Goal: Complete application form: Complete application form

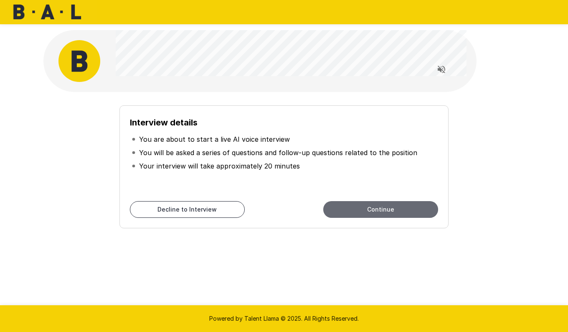
click at [347, 210] on button "Continue" at bounding box center [380, 209] width 115 height 17
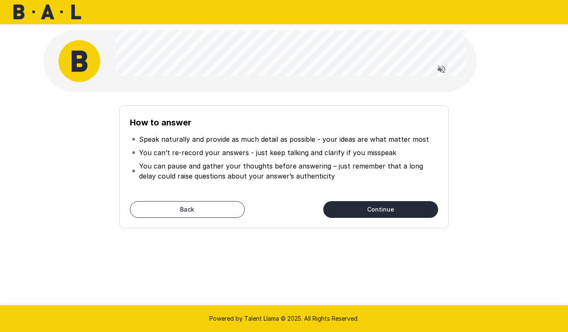
click at [366, 212] on button "Continue" at bounding box center [380, 209] width 115 height 17
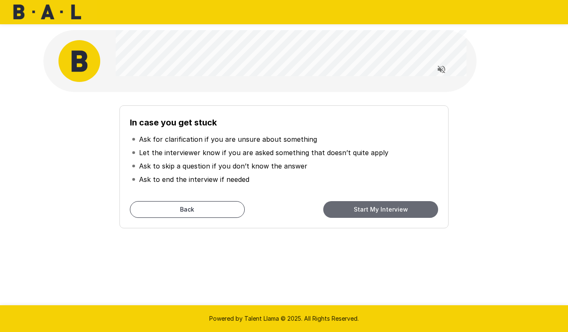
click at [366, 212] on button "Start My Interview" at bounding box center [380, 209] width 115 height 17
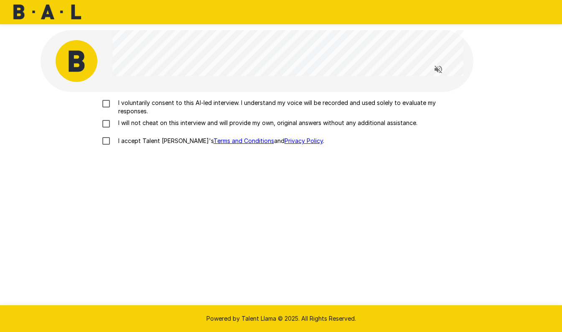
click at [222, 105] on p "I voluntarily consent to this AI-led interview. I understand my voice will be r…" at bounding box center [290, 107] width 350 height 17
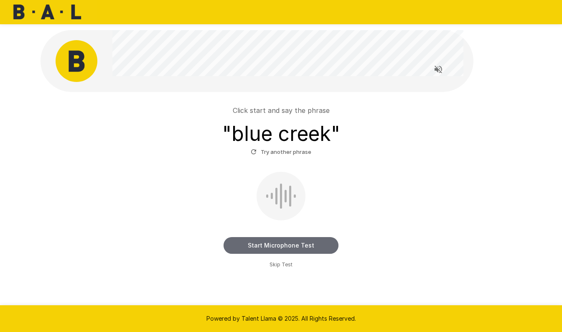
click at [319, 243] on button "Start Microphone Test" at bounding box center [280, 245] width 115 height 17
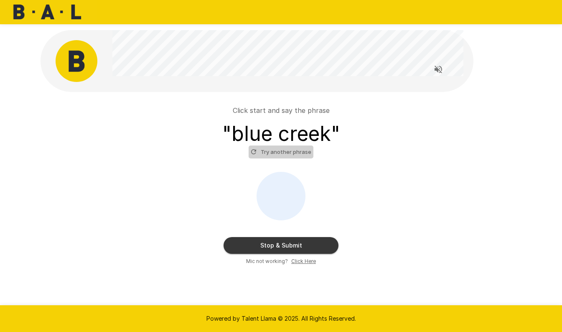
click at [306, 153] on button "Try another phrase" at bounding box center [280, 151] width 65 height 13
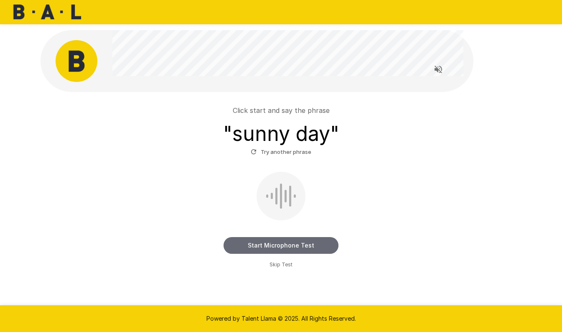
click at [303, 245] on button "Start Microphone Test" at bounding box center [280, 245] width 115 height 17
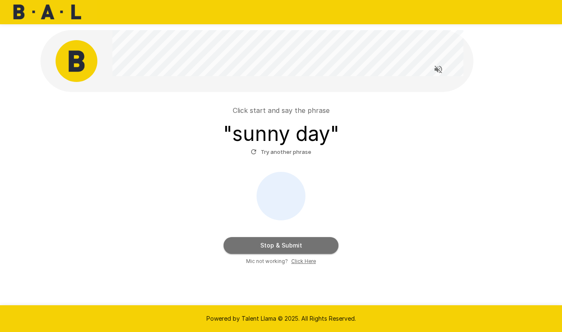
click at [315, 251] on button "Stop & Submit" at bounding box center [280, 245] width 115 height 17
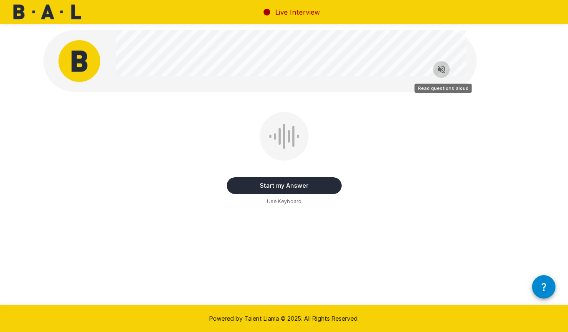
click at [438, 71] on icon "Read questions aloud" at bounding box center [442, 70] width 8 height 8
click at [308, 141] on div "Start my Answer Use Keyboard" at bounding box center [284, 159] width 115 height 94
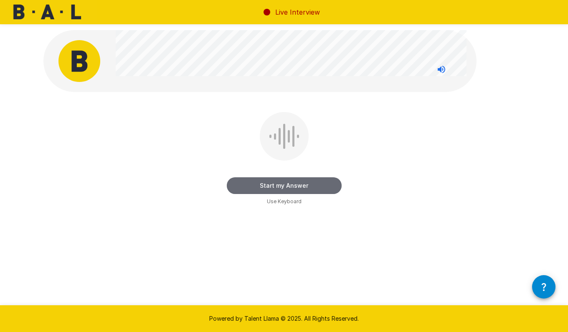
click at [324, 184] on button "Start my Answer" at bounding box center [284, 185] width 115 height 17
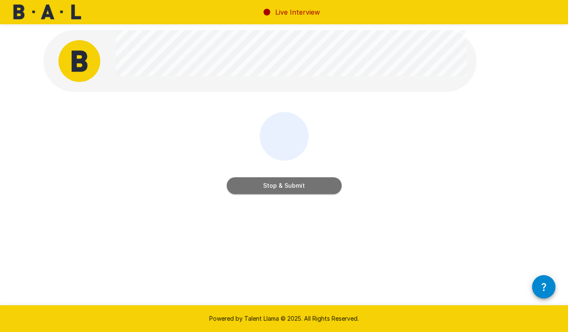
click at [322, 182] on button "Stop & Submit" at bounding box center [284, 185] width 115 height 17
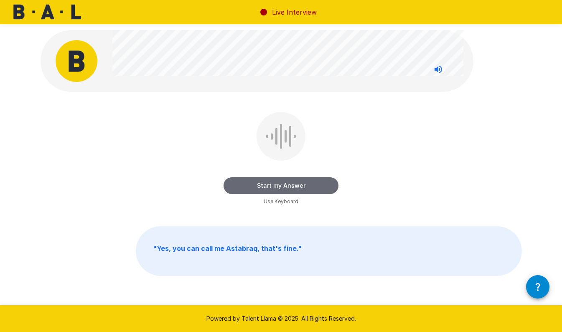
click at [309, 187] on button "Start my Answer" at bounding box center [280, 185] width 115 height 17
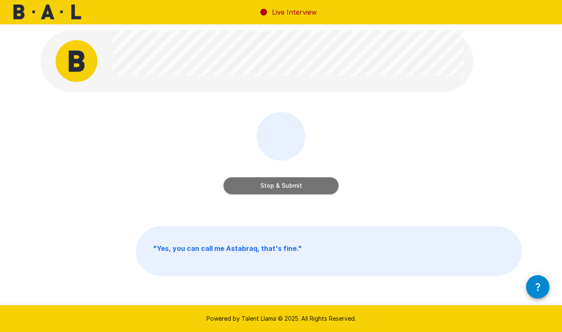
click at [302, 186] on button "Stop & Submit" at bounding box center [280, 185] width 115 height 17
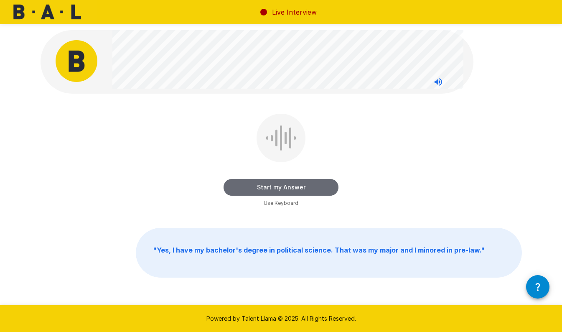
click at [279, 187] on button "Start my Answer" at bounding box center [280, 187] width 115 height 17
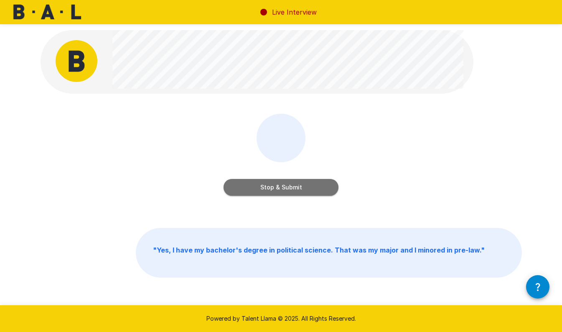
click at [265, 185] on button "Stop & Submit" at bounding box center [280, 187] width 115 height 17
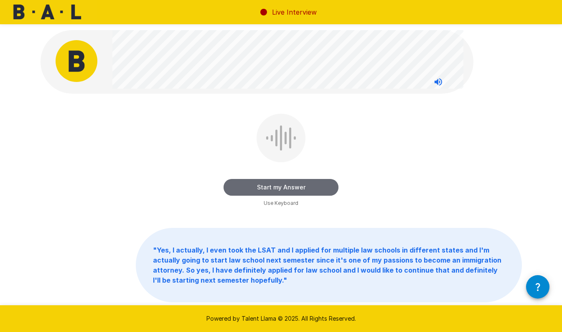
click at [307, 187] on button "Start my Answer" at bounding box center [280, 187] width 115 height 17
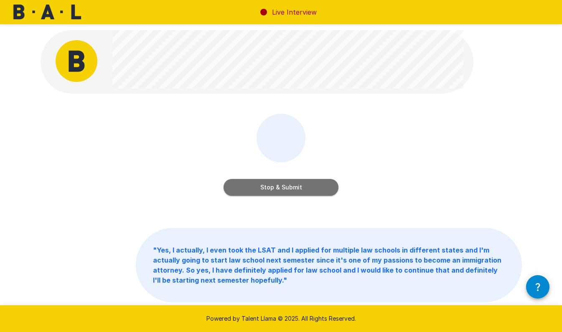
click at [294, 187] on button "Stop & Submit" at bounding box center [280, 187] width 115 height 17
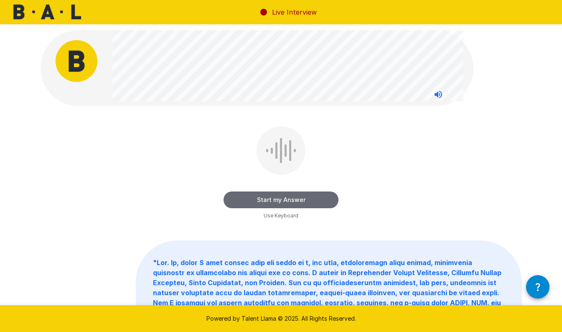
click at [260, 200] on button "Start my Answer" at bounding box center [280, 199] width 115 height 17
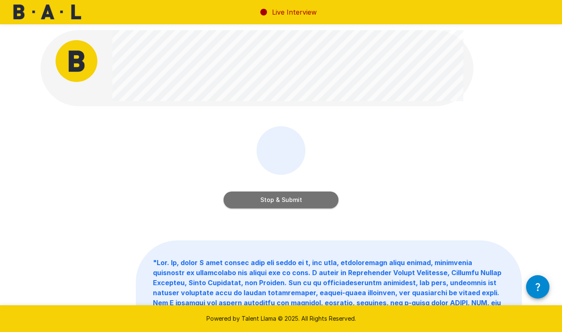
click at [297, 195] on button "Stop & Submit" at bounding box center [280, 199] width 115 height 17
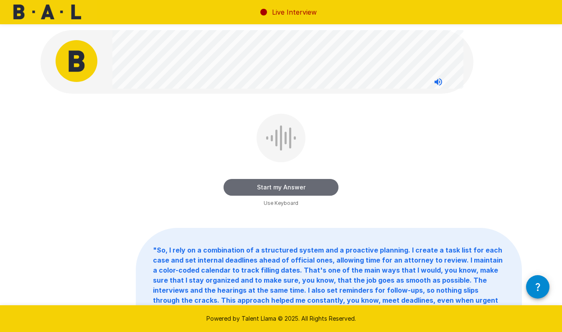
click at [256, 190] on button "Start my Answer" at bounding box center [280, 187] width 115 height 17
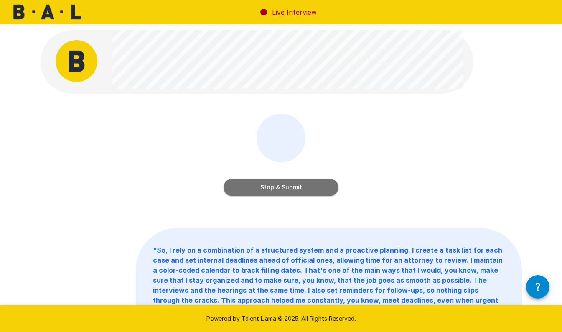
click at [306, 181] on button "Stop & Submit" at bounding box center [280, 187] width 115 height 17
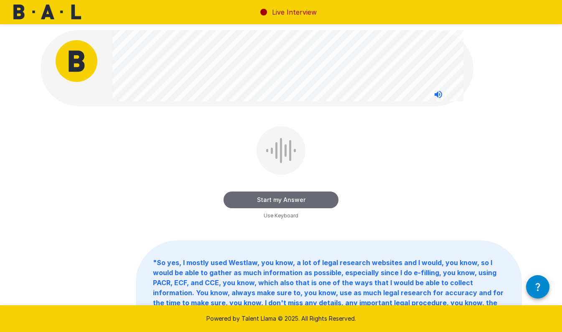
click at [263, 194] on button "Start my Answer" at bounding box center [280, 199] width 115 height 17
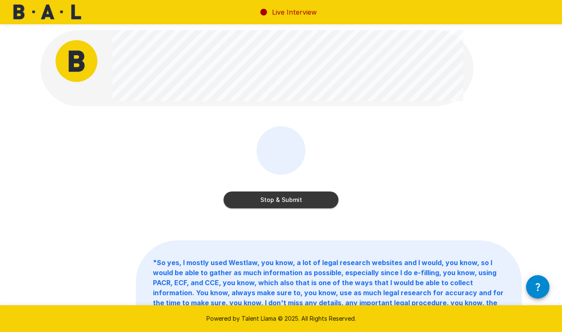
click at [306, 199] on button "Stop & Submit" at bounding box center [280, 199] width 115 height 17
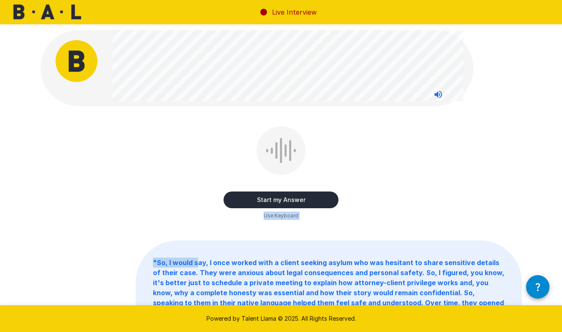
drag, startPoint x: 343, startPoint y: 133, endPoint x: 198, endPoint y: 261, distance: 192.9
click at [198, 261] on div "Start my Answer Use Keyboard " So, I would say, I once worked with a client see…" at bounding box center [280, 210] width 501 height 421
click at [265, 198] on button "Start my Answer" at bounding box center [280, 199] width 115 height 17
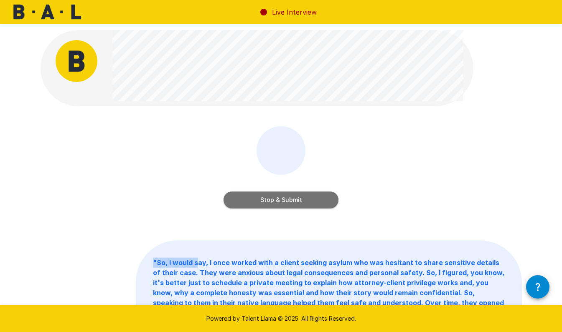
click at [274, 198] on button "Stop & Submit" at bounding box center [280, 199] width 115 height 17
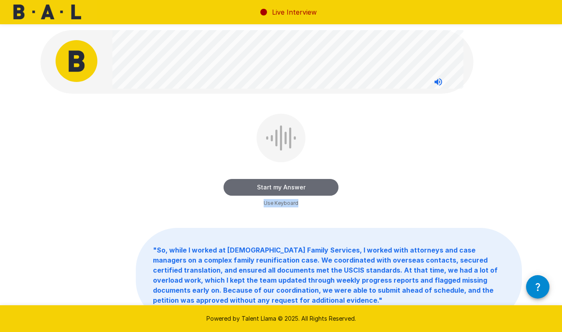
click at [304, 184] on button "Start my Answer" at bounding box center [280, 187] width 115 height 17
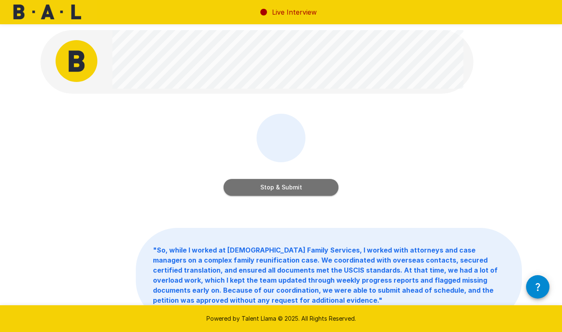
click at [305, 184] on button "Stop & Submit" at bounding box center [280, 187] width 115 height 17
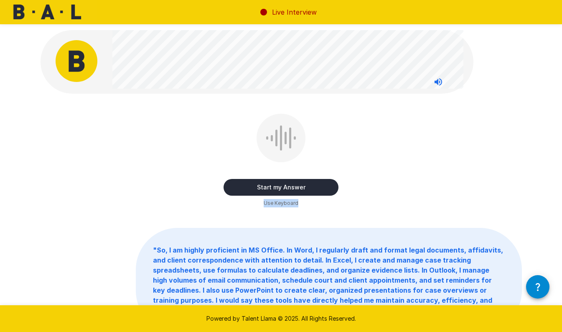
click at [331, 161] on div "Start my Answer Use Keyboard" at bounding box center [280, 161] width 115 height 94
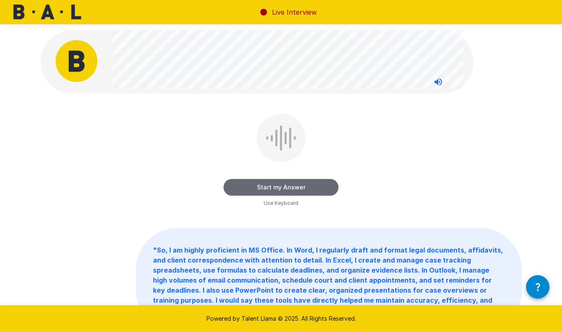
click at [325, 188] on button "Start my Answer" at bounding box center [280, 187] width 115 height 17
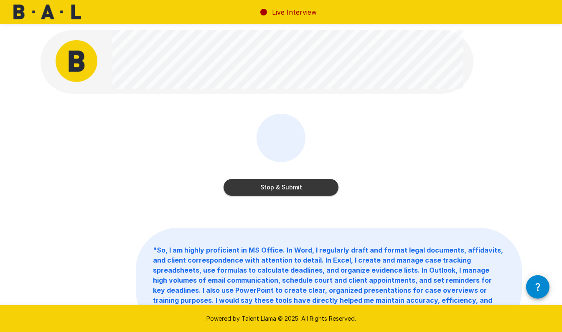
click at [291, 183] on button "Stop & Submit" at bounding box center [280, 187] width 115 height 17
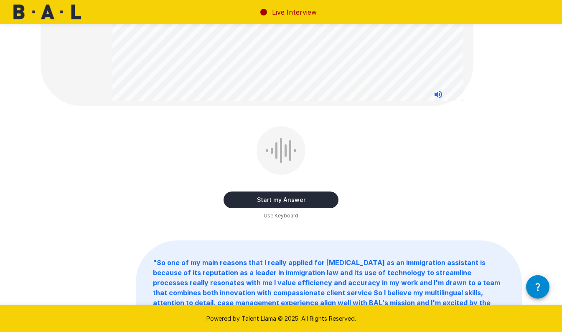
scroll to position [187, 0]
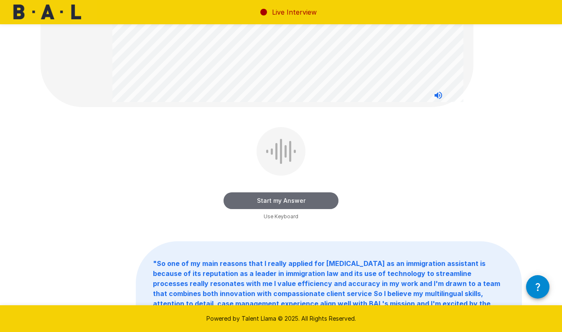
click at [311, 198] on button "Start my Answer" at bounding box center [280, 200] width 115 height 17
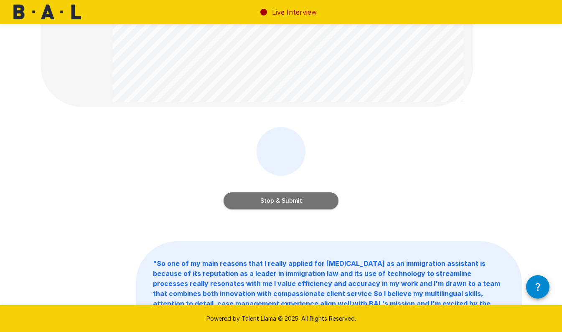
click at [299, 194] on button "Stop & Submit" at bounding box center [280, 200] width 115 height 17
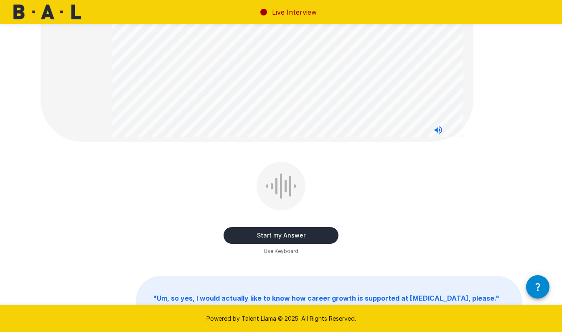
scroll to position [156, 0]
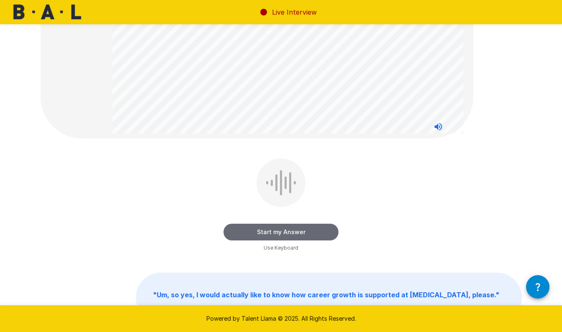
click at [314, 232] on button "Start my Answer" at bounding box center [280, 231] width 115 height 17
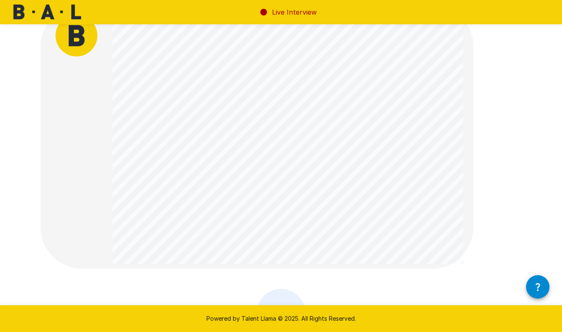
scroll to position [96, 0]
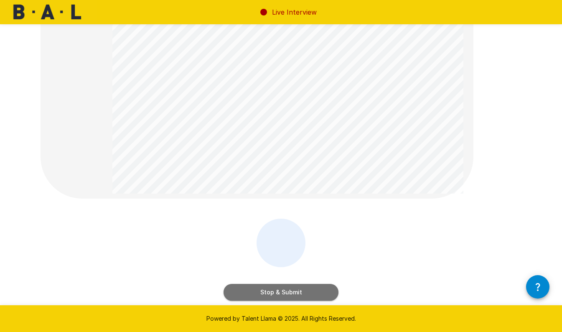
click at [320, 288] on button "Stop & Submit" at bounding box center [280, 292] width 115 height 17
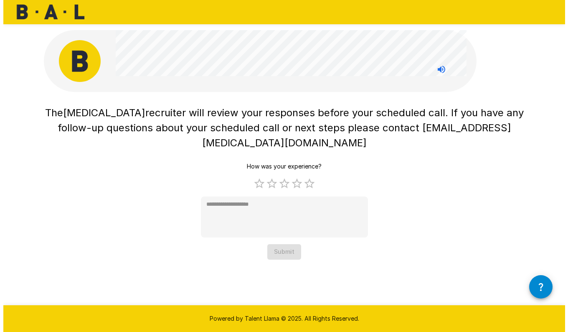
scroll to position [0, 0]
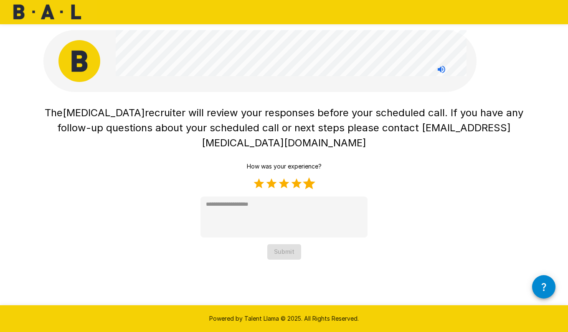
click at [312, 177] on label "5 Stars" at bounding box center [309, 183] width 13 height 13
type textarea "*"
click at [289, 244] on button "Submit" at bounding box center [284, 251] width 34 height 15
